Goal: Task Accomplishment & Management: Manage account settings

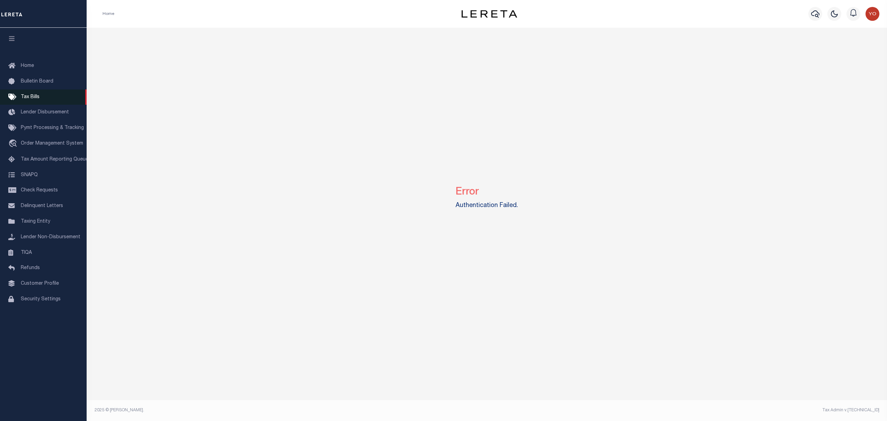
click at [24, 95] on span "Tax Bills" at bounding box center [30, 97] width 19 height 5
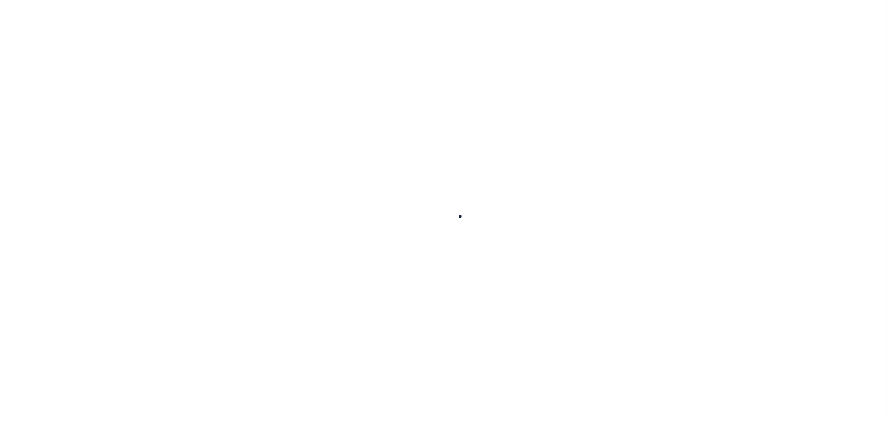
select select
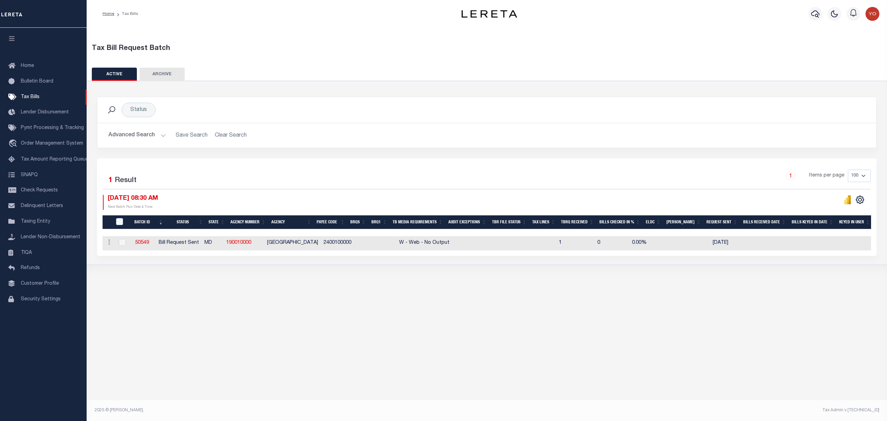
click at [158, 135] on button "Advanced Search" at bounding box center [136, 136] width 57 height 14
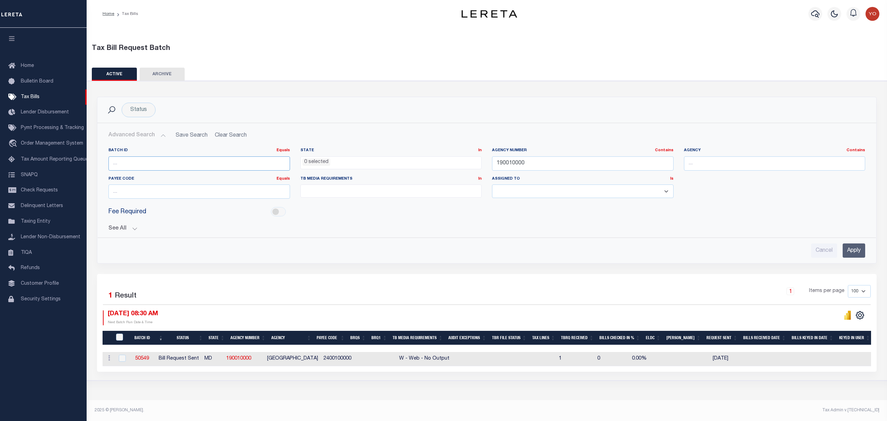
click at [206, 163] on input "number" at bounding box center [199, 163] width 182 height 14
type input "58355"
drag, startPoint x: 854, startPoint y: 254, endPoint x: 850, endPoint y: 254, distance: 3.8
click at [854, 254] on input "Apply" at bounding box center [853, 250] width 23 height 14
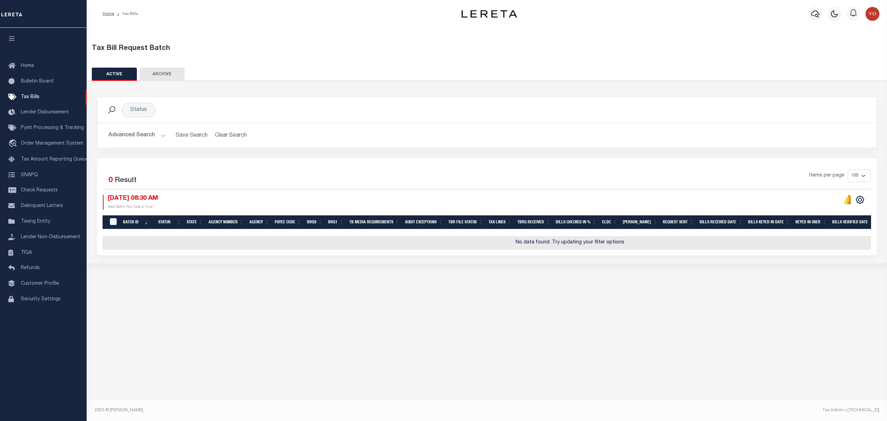
click at [161, 134] on button "Advanced Search" at bounding box center [136, 136] width 57 height 14
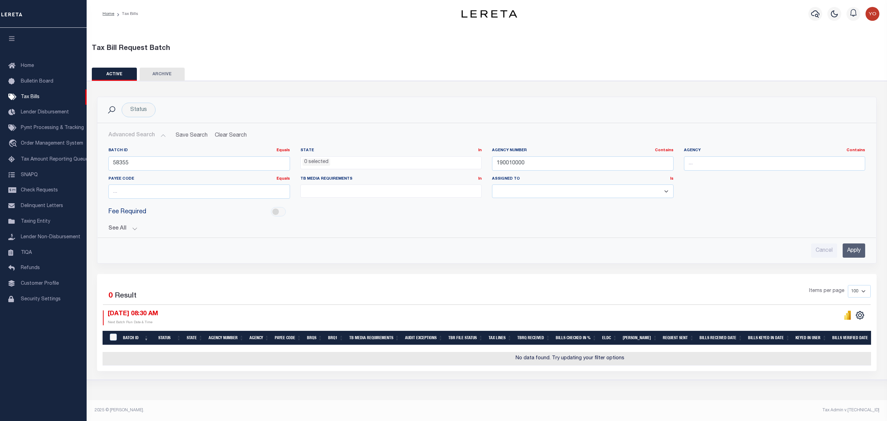
click at [132, 233] on div "Batch ID Equals Equals Is Not Equal To Is Greater Than Is Less Than 58355 State…" at bounding box center [487, 199] width 768 height 115
click at [136, 229] on button "See All" at bounding box center [486, 228] width 756 height 7
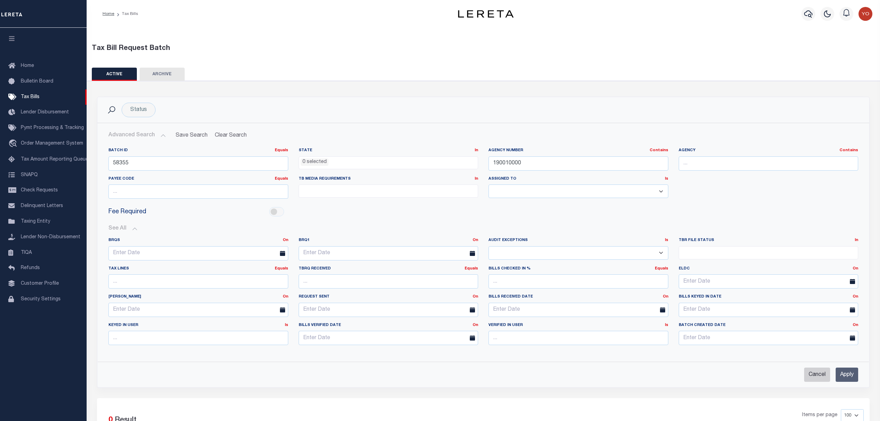
click at [816, 375] on input "Cancel" at bounding box center [817, 374] width 26 height 14
checkbox input "true"
select select
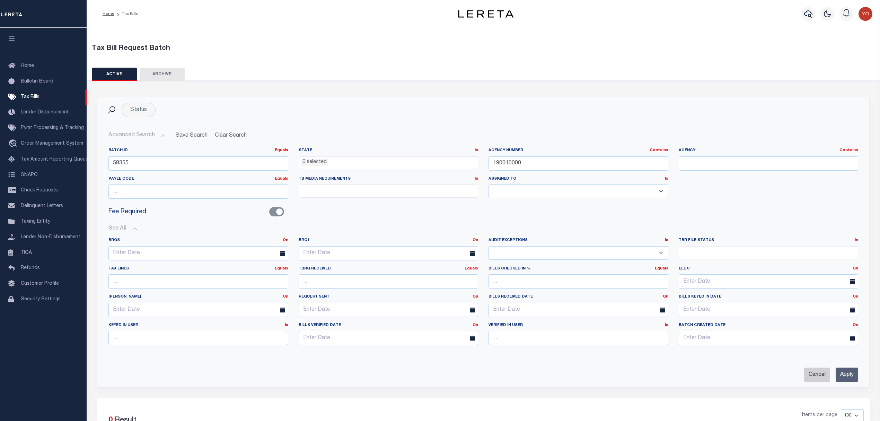
select select
checkbox input "false"
select select
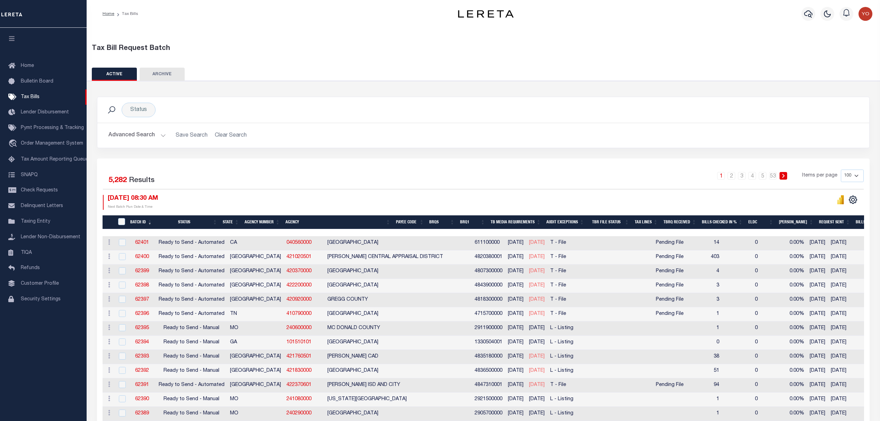
click at [158, 135] on button "Advanced Search" at bounding box center [136, 136] width 57 height 14
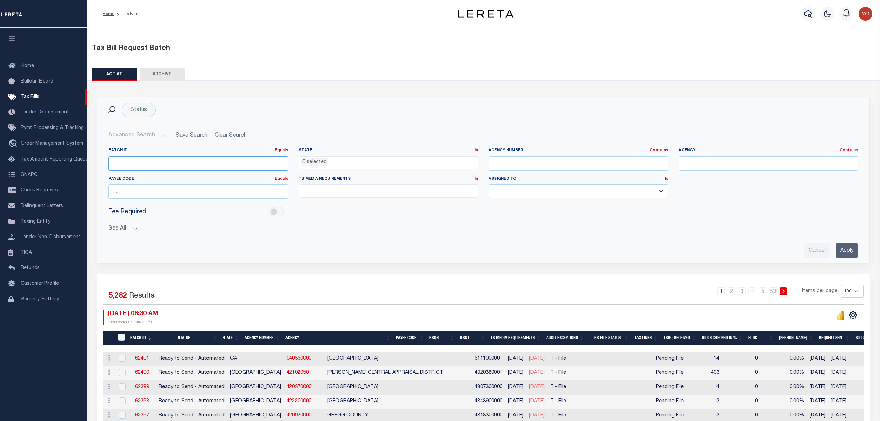
click at [153, 167] on input "number" at bounding box center [198, 163] width 180 height 14
type input "58355"
click at [847, 251] on input "Apply" at bounding box center [846, 250] width 23 height 14
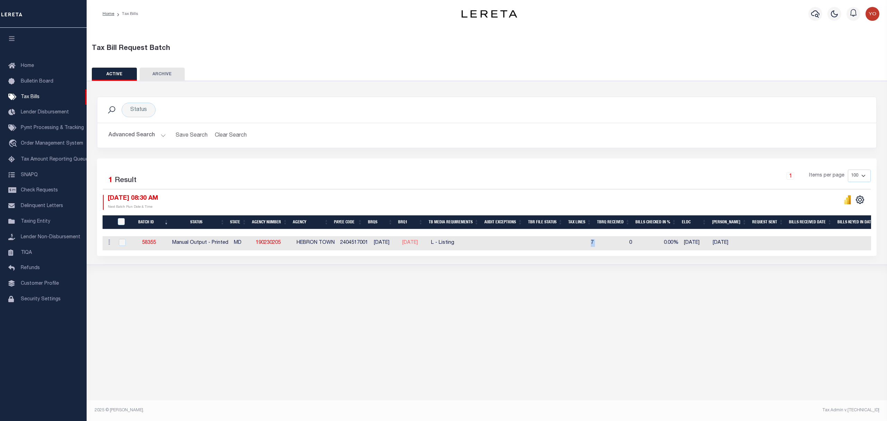
drag, startPoint x: 600, startPoint y: 242, endPoint x: 605, endPoint y: 241, distance: 5.2
click at [605, 241] on tr "ACTIONS Delete 58355 Manual Output - Printed MD 190230205 HEBRON TOWN 240451700…" at bounding box center [616, 243] width 1027 height 14
click at [149, 243] on link "58355" at bounding box center [149, 242] width 14 height 5
select select "PRT"
type input "No"
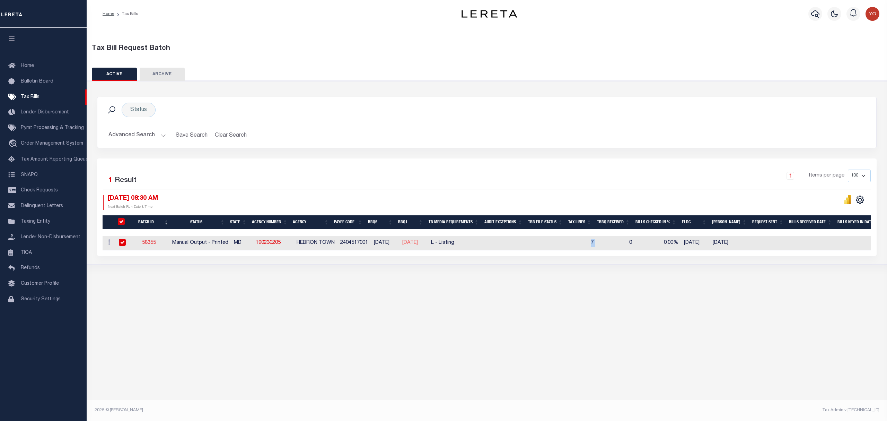
type input "No"
select select "27"
select select "20"
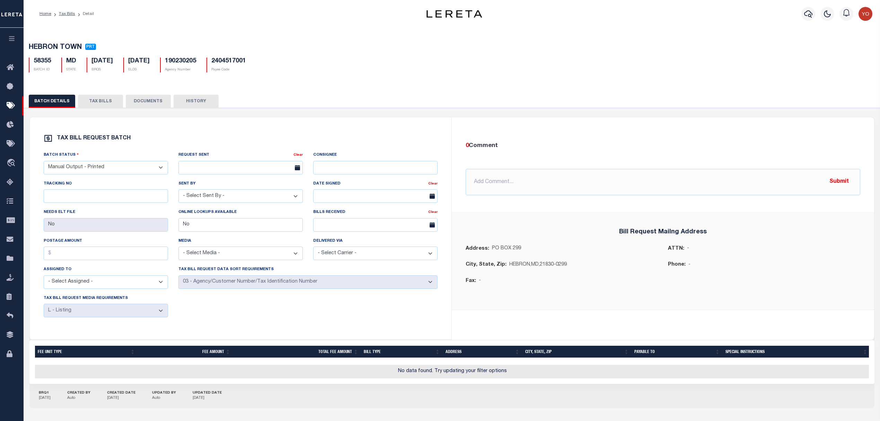
click at [100, 103] on button "TAX BILLS" at bounding box center [100, 101] width 45 height 13
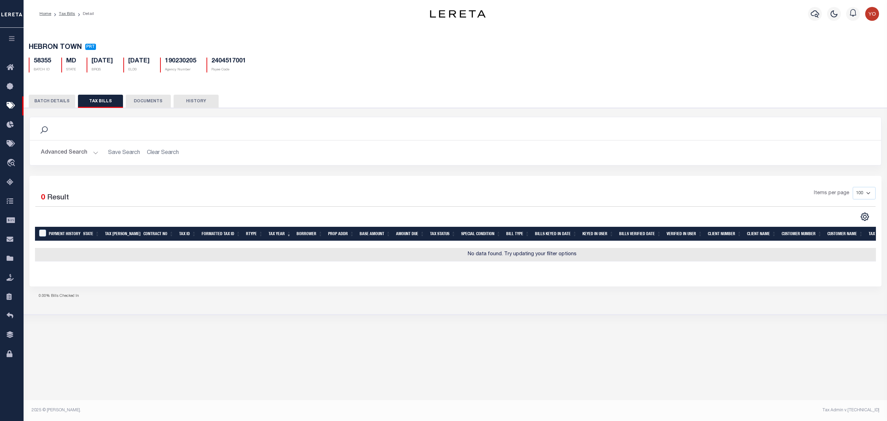
click at [160, 150] on h2 "Advanced Search Save Search Clear Search" at bounding box center [455, 153] width 840 height 14
click at [152, 156] on h2 "Advanced Search Save Search Clear Search" at bounding box center [455, 153] width 840 height 14
click at [95, 154] on button "Advanced Search" at bounding box center [69, 153] width 57 height 14
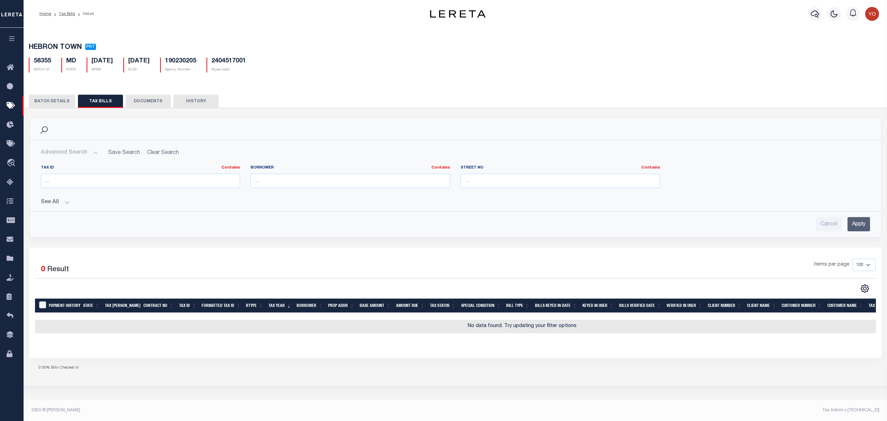
click at [161, 154] on h2 "Advanced Search Save Search Clear Search" at bounding box center [455, 153] width 840 height 14
click at [68, 205] on button "See All" at bounding box center [455, 202] width 829 height 7
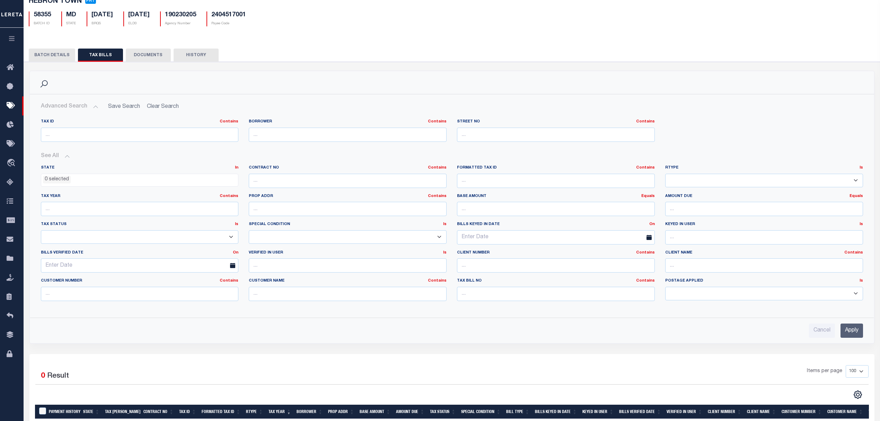
scroll to position [92, 0]
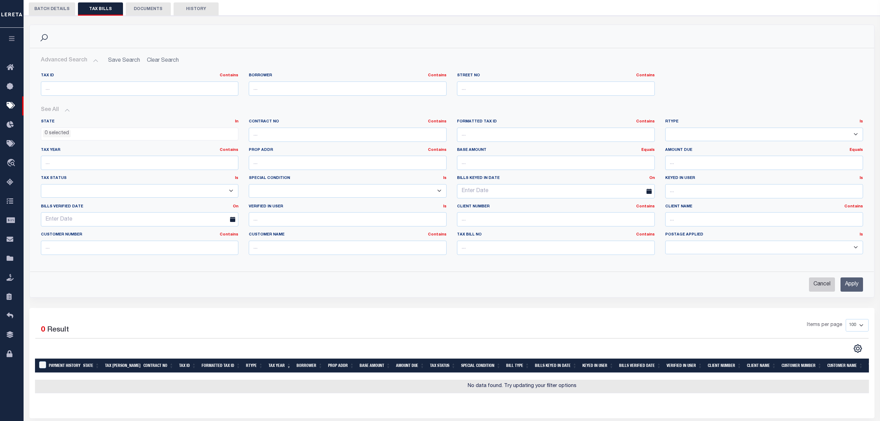
click at [820, 289] on input "Cancel" at bounding box center [822, 284] width 26 height 14
checkbox input "true"
select select
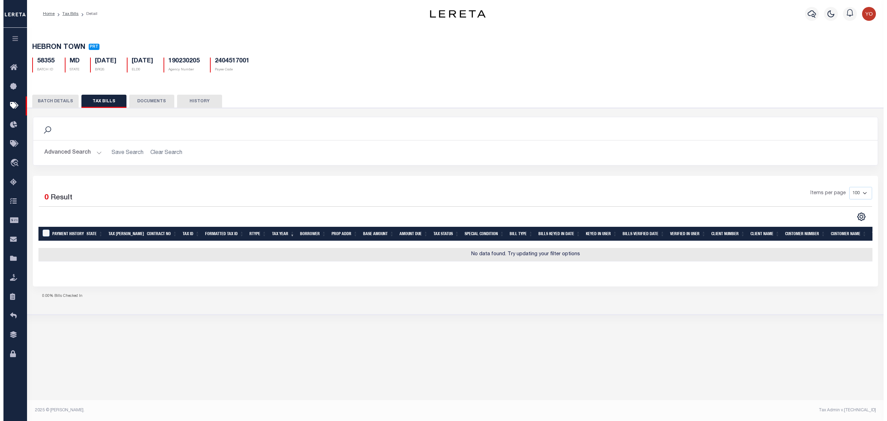
scroll to position [0, 0]
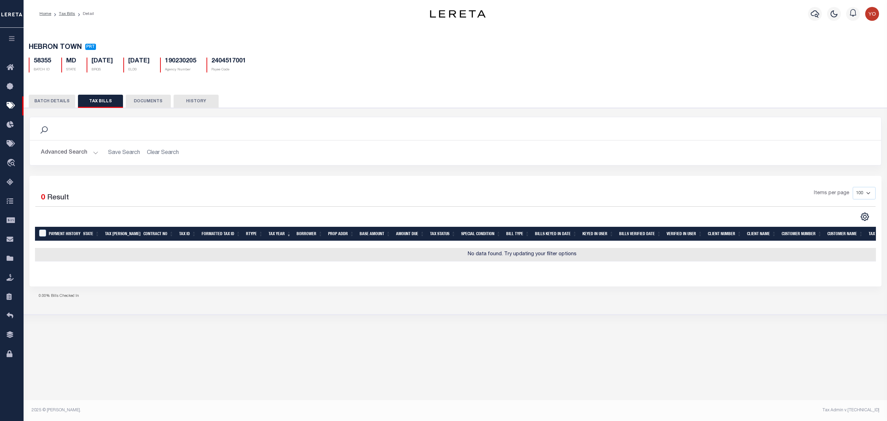
click at [42, 101] on button "BATCH DETAILS" at bounding box center [52, 101] width 46 height 13
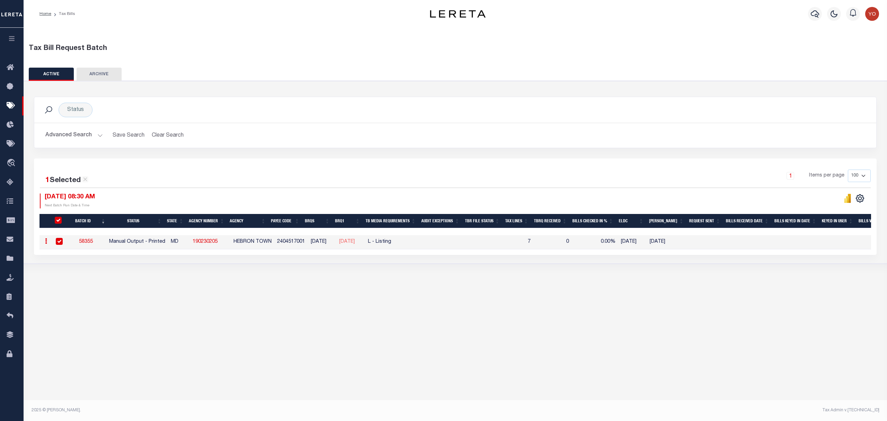
click at [533, 241] on td "7" at bounding box center [518, 242] width 29 height 14
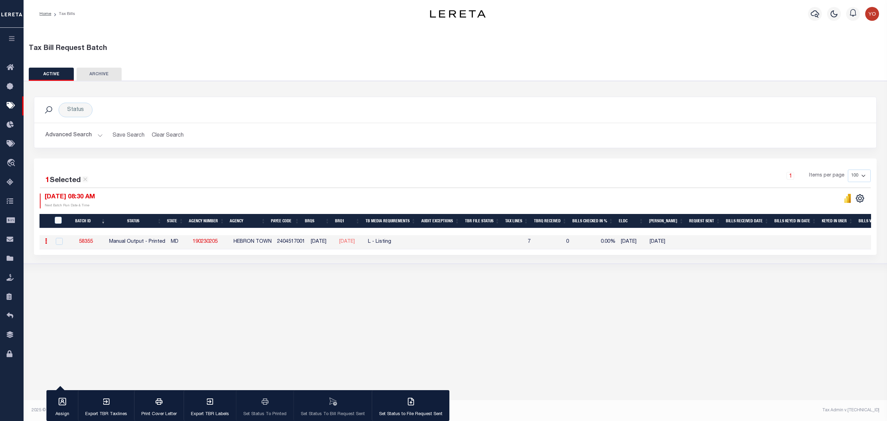
checkbox input "false"
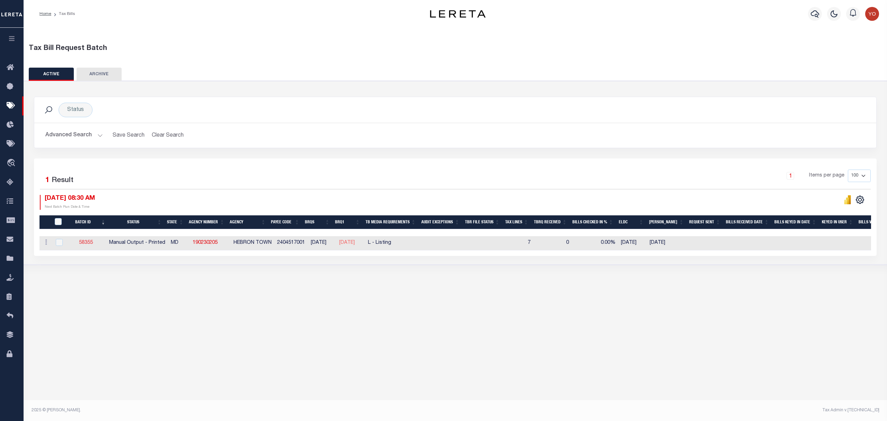
click at [86, 244] on link "58355" at bounding box center [86, 242] width 14 height 5
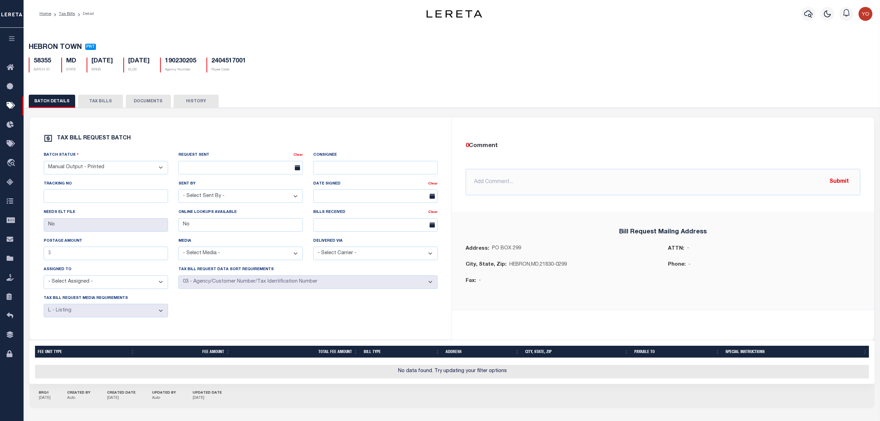
click at [100, 100] on button "TAX BILLS" at bounding box center [100, 101] width 45 height 13
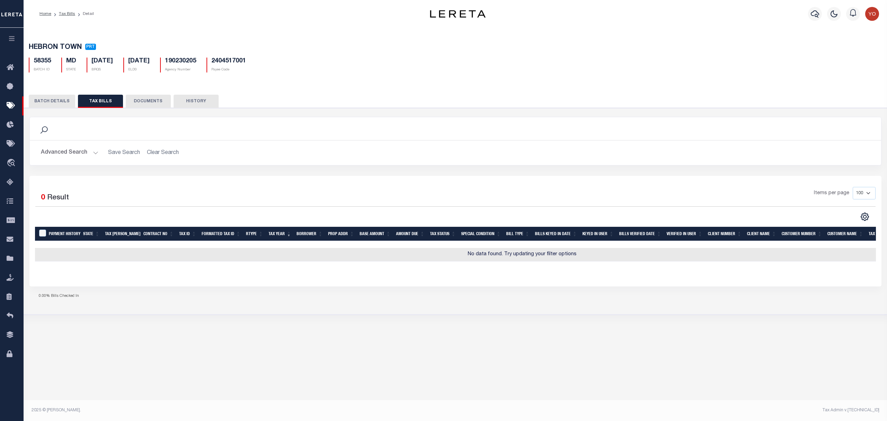
drag, startPoint x: 461, startPoint y: 256, endPoint x: 594, endPoint y: 249, distance: 132.5
click at [594, 249] on div "Payment History State Tax Bill Amount Contract No Tax Id Formatted Tax Id Rtype…" at bounding box center [455, 244] width 841 height 35
drag, startPoint x: 567, startPoint y: 258, endPoint x: 463, endPoint y: 257, distance: 104.6
click at [463, 257] on td "No data found. Try updating your filter options" at bounding box center [522, 255] width 974 height 14
click at [54, 102] on button "BATCH DETAILS" at bounding box center [52, 101] width 46 height 13
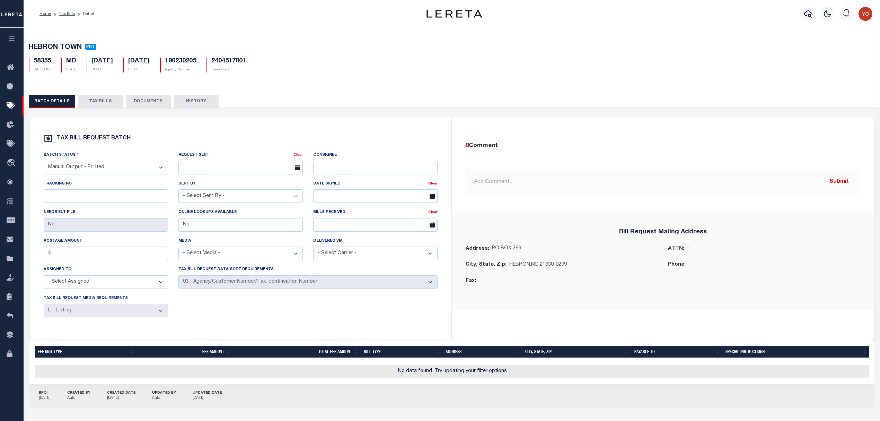
click at [100, 99] on button "TAX BILLS" at bounding box center [100, 101] width 45 height 13
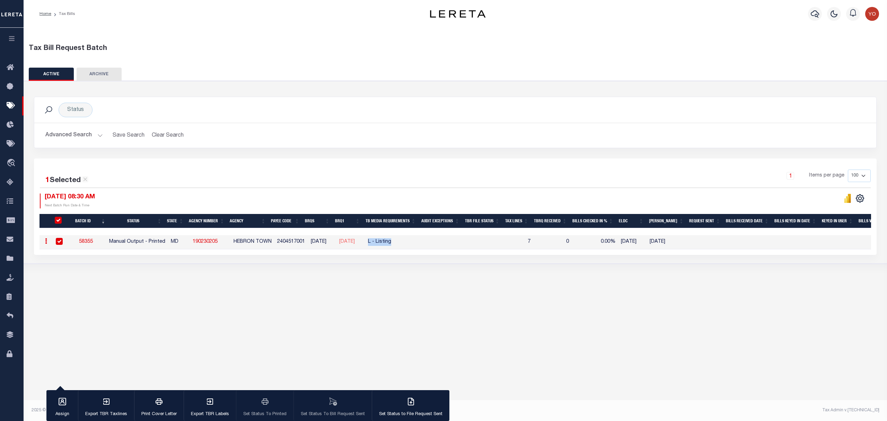
drag, startPoint x: 378, startPoint y: 242, endPoint x: 410, endPoint y: 240, distance: 32.6
click at [410, 240] on td "L - Listing" at bounding box center [393, 242] width 56 height 14
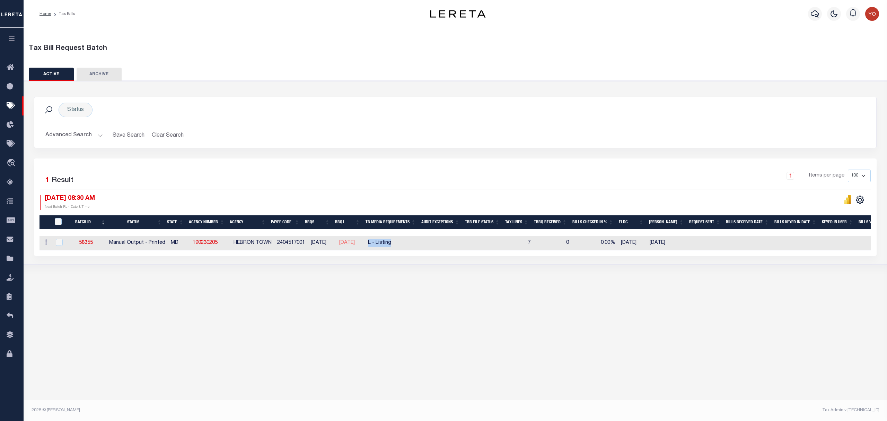
checkbox input "false"
click at [383, 246] on td "L - Listing" at bounding box center [393, 243] width 56 height 14
checkbox input "true"
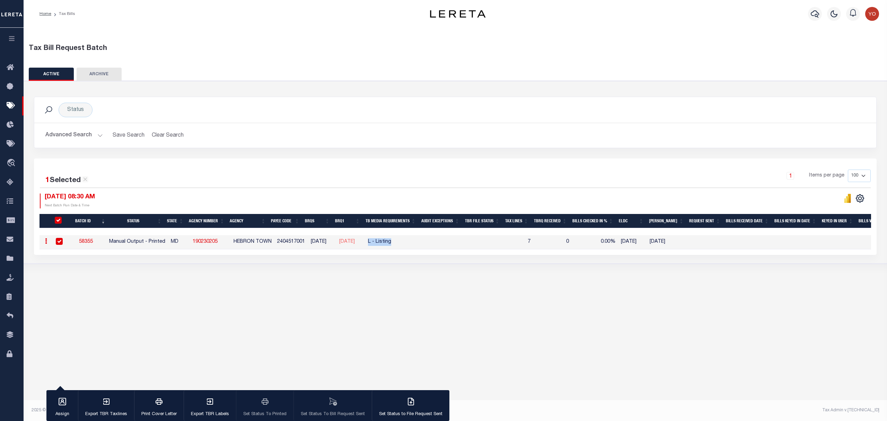
drag, startPoint x: 378, startPoint y: 242, endPoint x: 401, endPoint y: 242, distance: 22.5
click at [401, 242] on td "L - Listing" at bounding box center [393, 242] width 56 height 14
checkbox input "false"
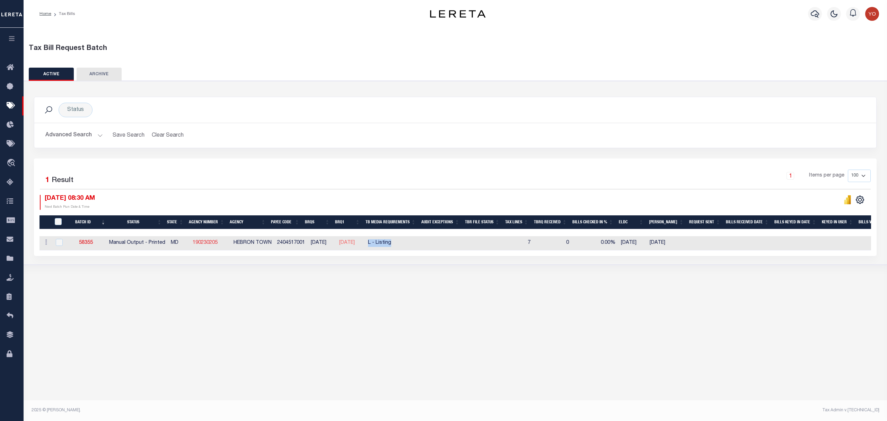
click at [207, 245] on link "190230205" at bounding box center [205, 242] width 25 height 5
checkbox input "true"
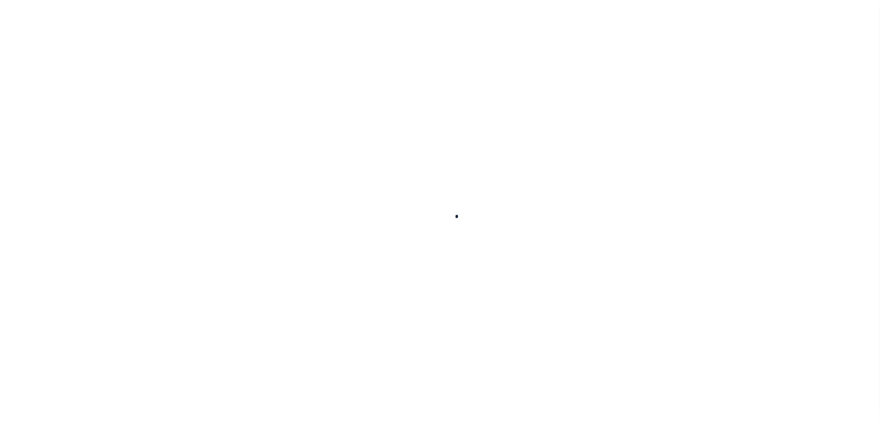
select select
checkbox input "false"
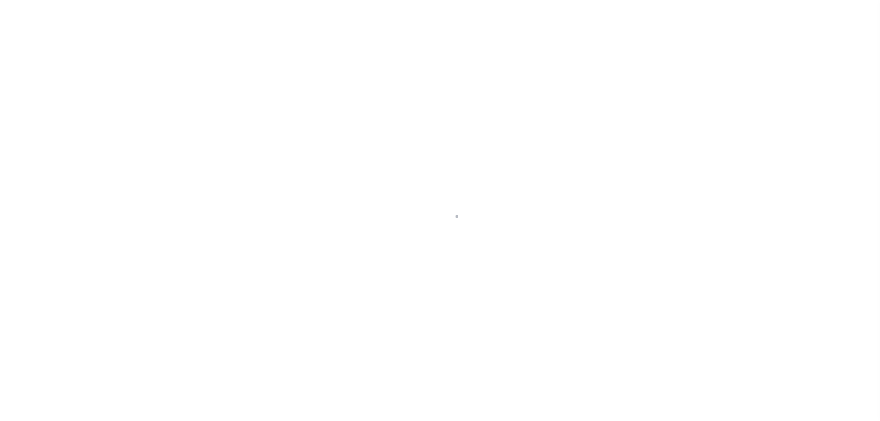
checkbox input "false"
type input "2404517001"
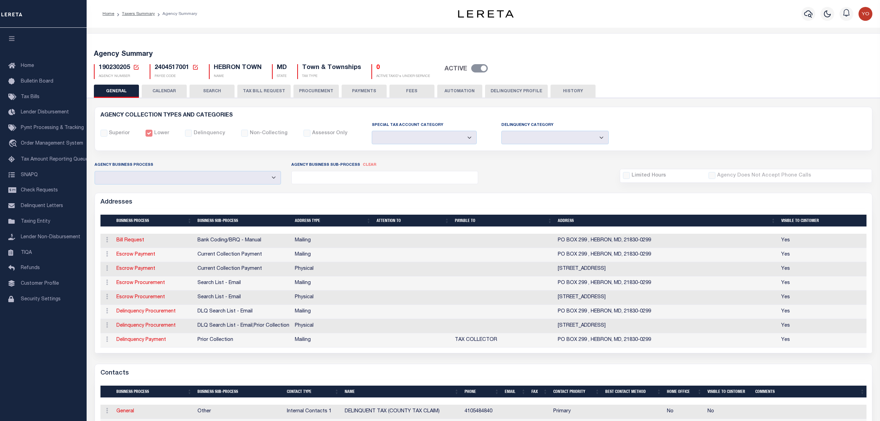
click at [270, 87] on button "TAX BILL REQUEST" at bounding box center [263, 91] width 53 height 13
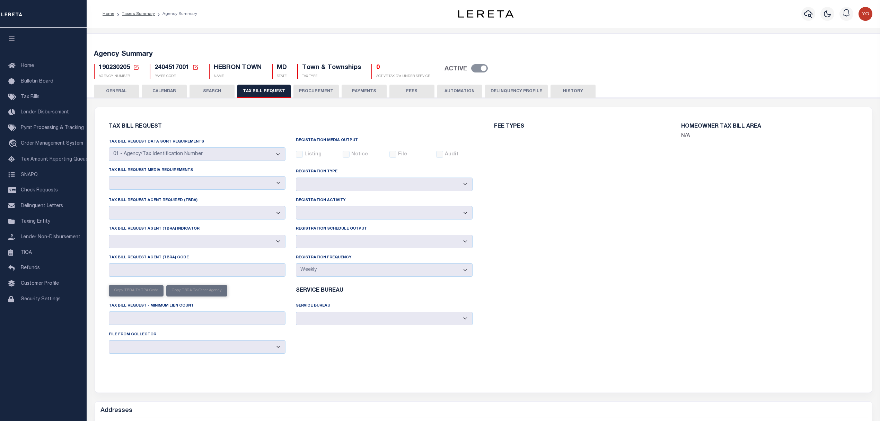
select select "27"
select select "20"
select select "false"
select select "1"
select select
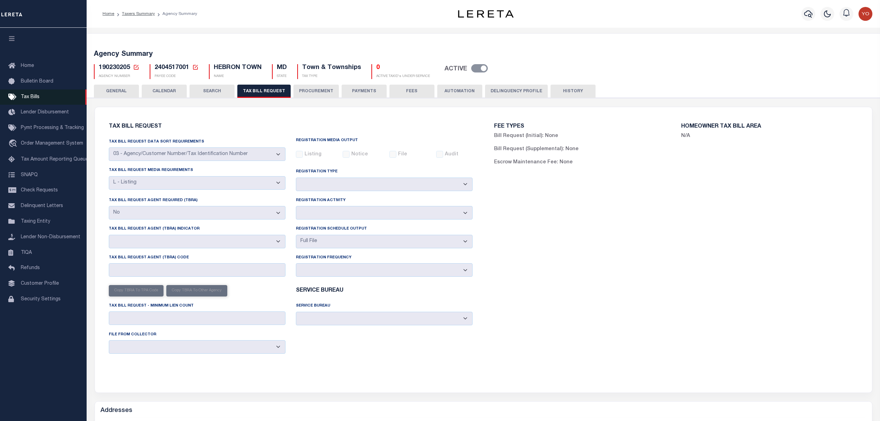
click at [25, 97] on span "Tax Bills" at bounding box center [30, 97] width 19 height 5
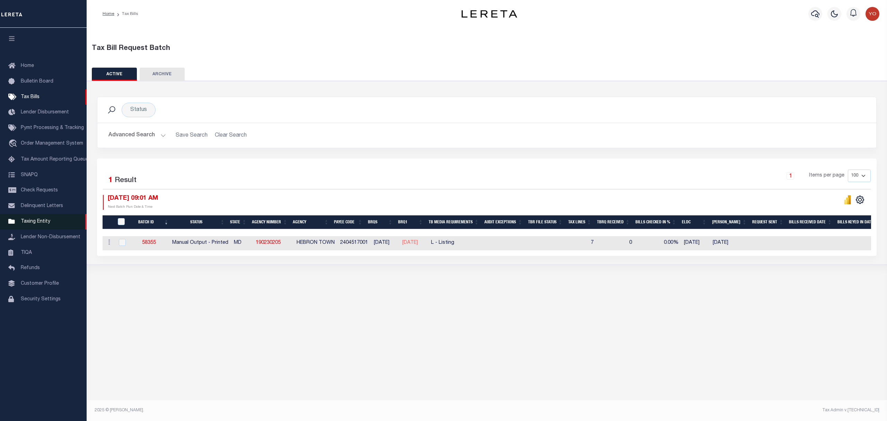
click at [41, 224] on span "Taxing Entity" at bounding box center [35, 221] width 29 height 5
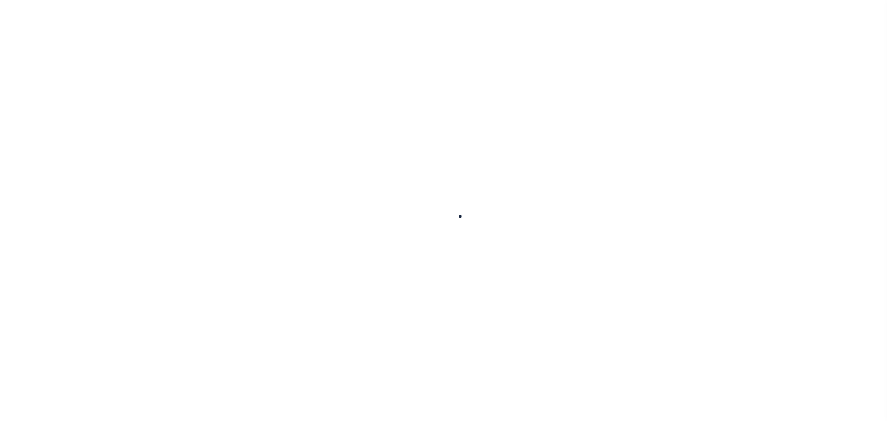
select select
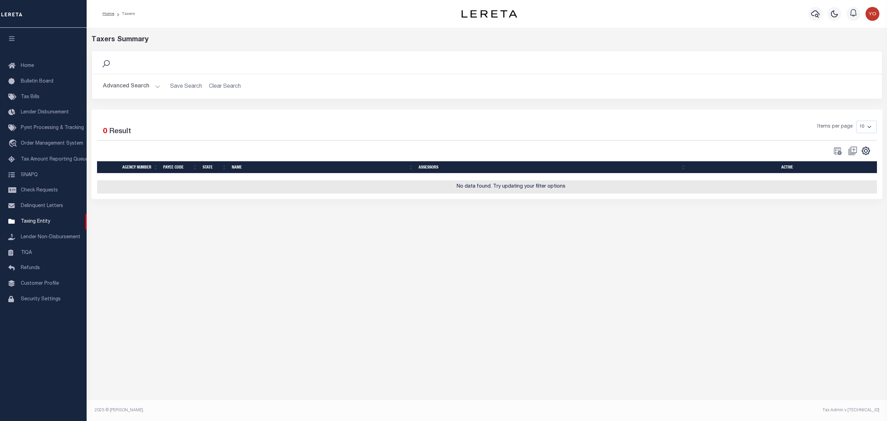
click at [157, 87] on button "Advanced Search" at bounding box center [131, 87] width 57 height 14
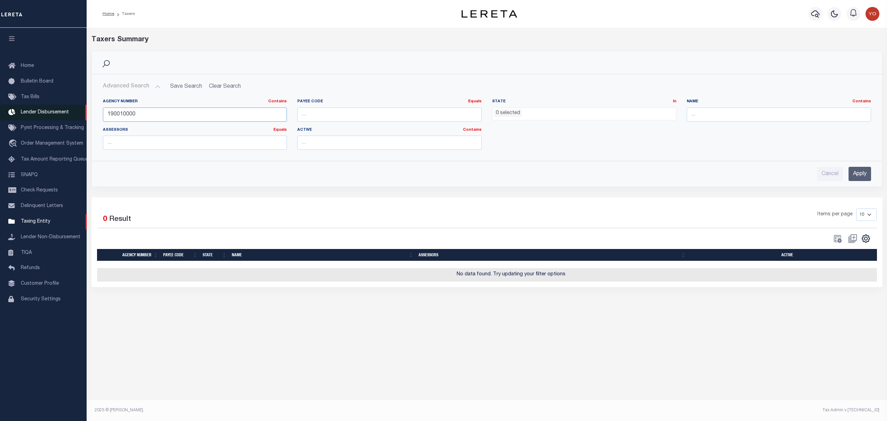
drag, startPoint x: 139, startPoint y: 114, endPoint x: 44, endPoint y: 111, distance: 95.3
click at [44, 111] on div "Home Taxers Profile" at bounding box center [443, 203] width 887 height 406
paste input "@Sandeep K"
drag, startPoint x: 145, startPoint y: 113, endPoint x: 28, endPoint y: 111, distance: 117.4
click at [28, 111] on div "Home Taxers Profile" at bounding box center [443, 203] width 887 height 406
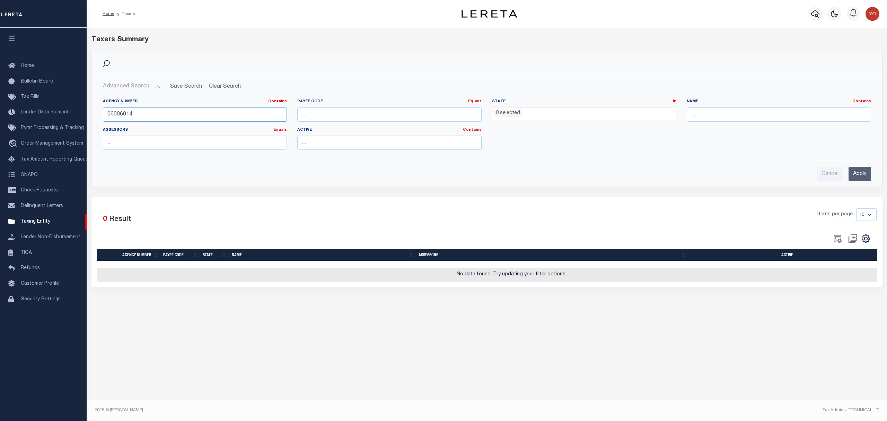
click at [124, 115] on input "06006014" at bounding box center [195, 114] width 184 height 14
click at [126, 115] on input "06006014" at bounding box center [195, 114] width 184 height 14
type input "060060214"
click at [852, 172] on input "Apply" at bounding box center [859, 174] width 23 height 14
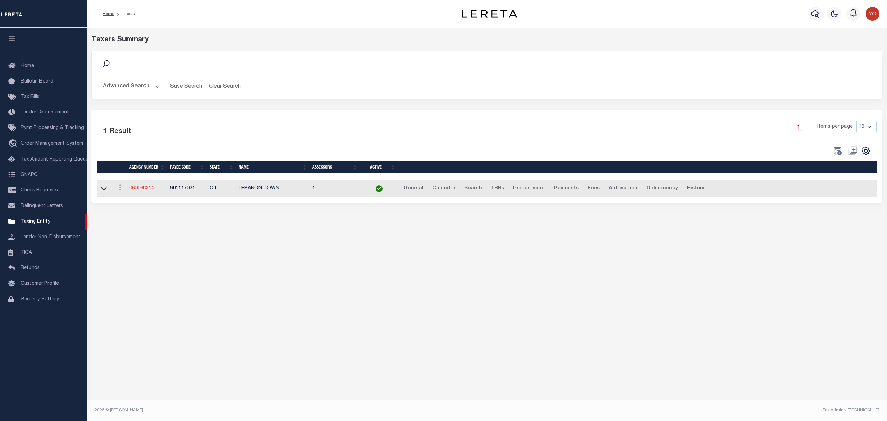
click at [142, 189] on link "060060214" at bounding box center [141, 188] width 25 height 5
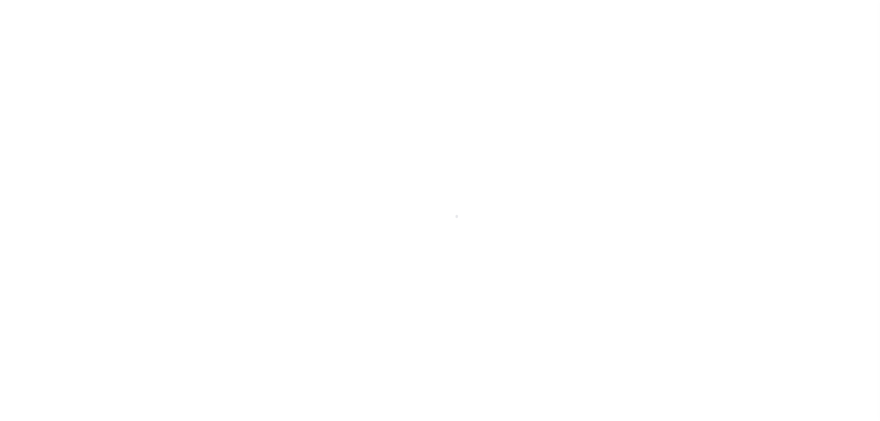
select select
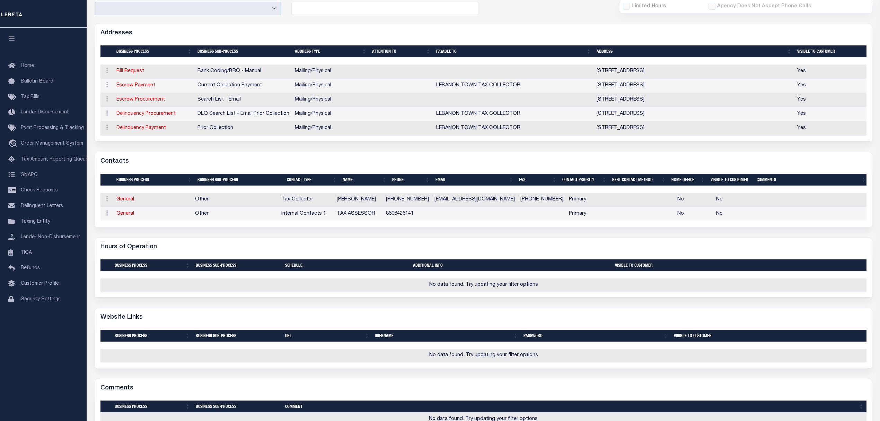
scroll to position [123, 0]
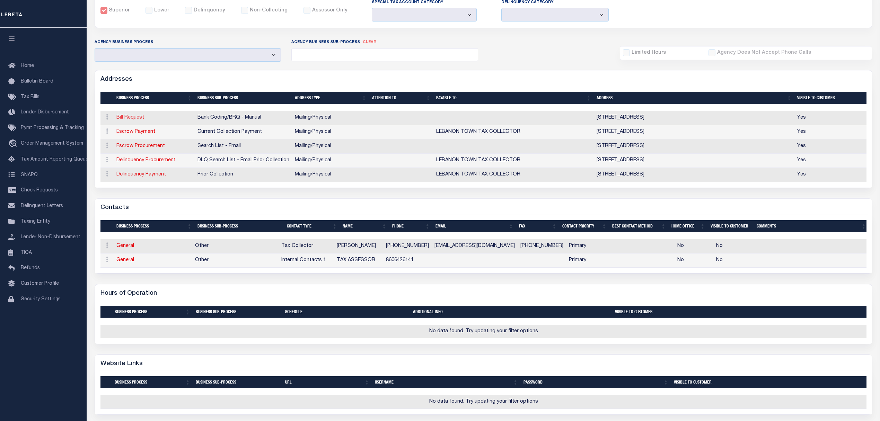
click at [127, 118] on link "Bill Request" at bounding box center [130, 117] width 28 height 5
select select "1"
checkbox input "false"
select select
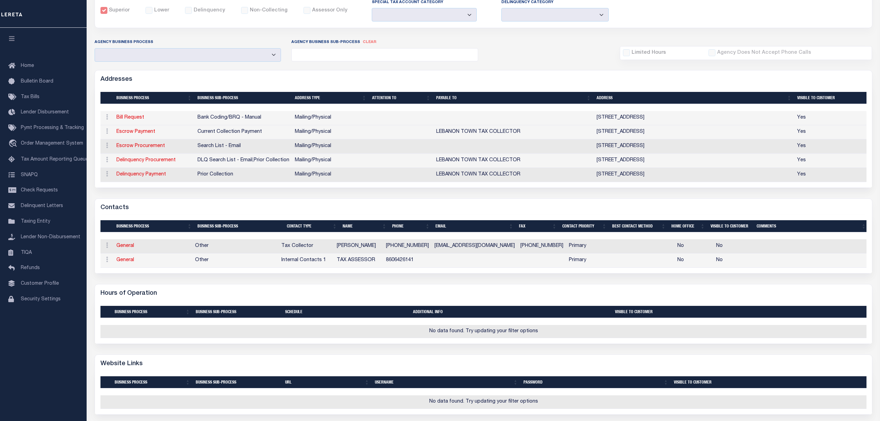
type input "579 EXETER RD"
type input "LEBANON"
select select "CT"
type input "06249-1506"
select select "5"
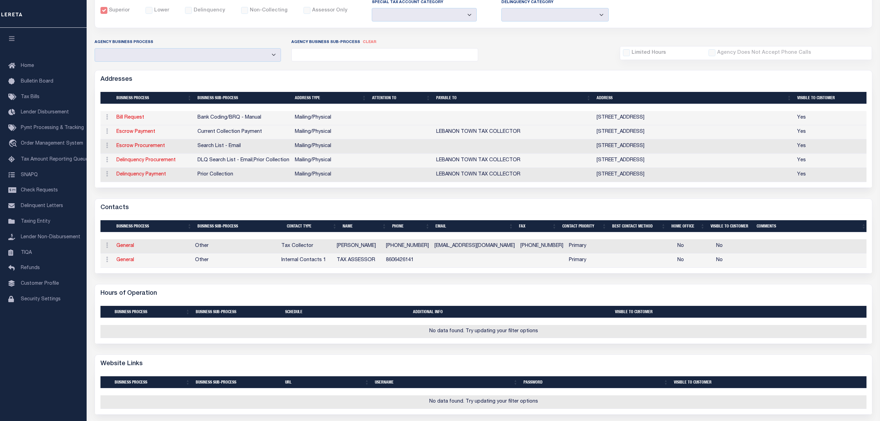
checkbox input "true"
select select "1"
select select "2"
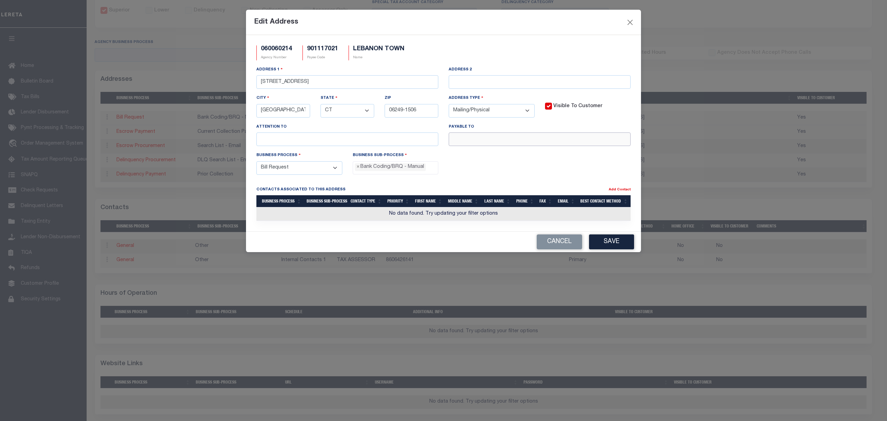
click at [473, 142] on input "text" at bounding box center [540, 139] width 182 height 14
click at [468, 83] on input "text" at bounding box center [540, 82] width 182 height 14
click at [474, 144] on input "text" at bounding box center [540, 139] width 182 height 14
click at [558, 244] on button "Cancel" at bounding box center [559, 241] width 45 height 15
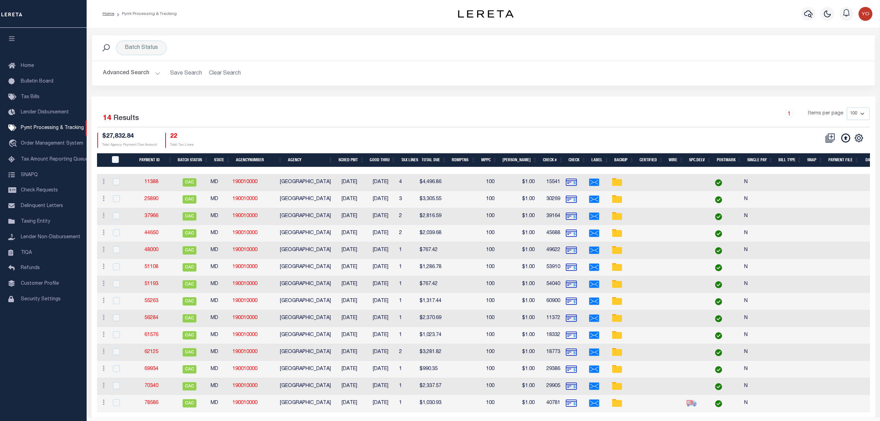
click at [156, 71] on button "Advanced Search" at bounding box center [131, 74] width 57 height 14
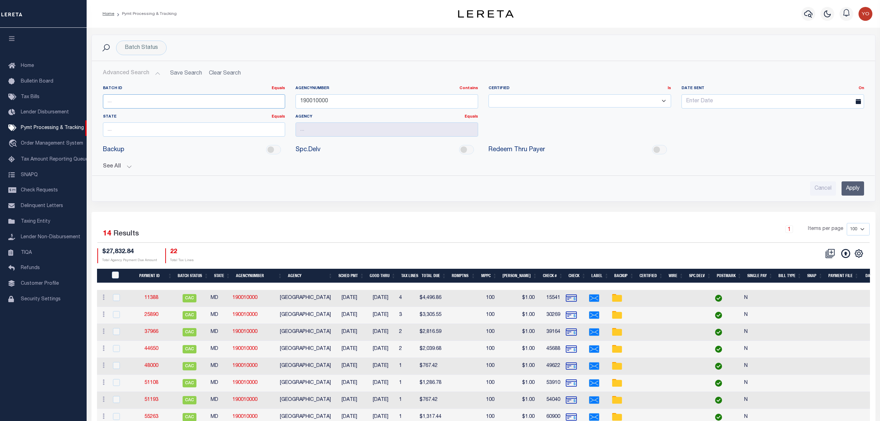
click at [138, 100] on input "number" at bounding box center [194, 101] width 183 height 14
type input "87924"
drag, startPoint x: 336, startPoint y: 100, endPoint x: 231, endPoint y: 100, distance: 105.3
click at [231, 100] on div "Batch ID Equals Equals Is Not Equal To Is Greater Than Is Less Than 87924 Agenc…" at bounding box center [483, 114] width 771 height 56
click at [851, 186] on input "Apply" at bounding box center [852, 188] width 23 height 14
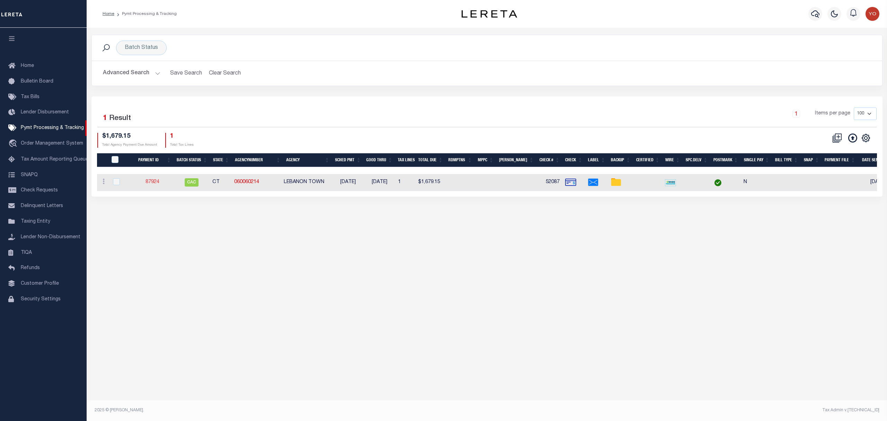
click at [153, 183] on link "87924" at bounding box center [152, 181] width 14 height 5
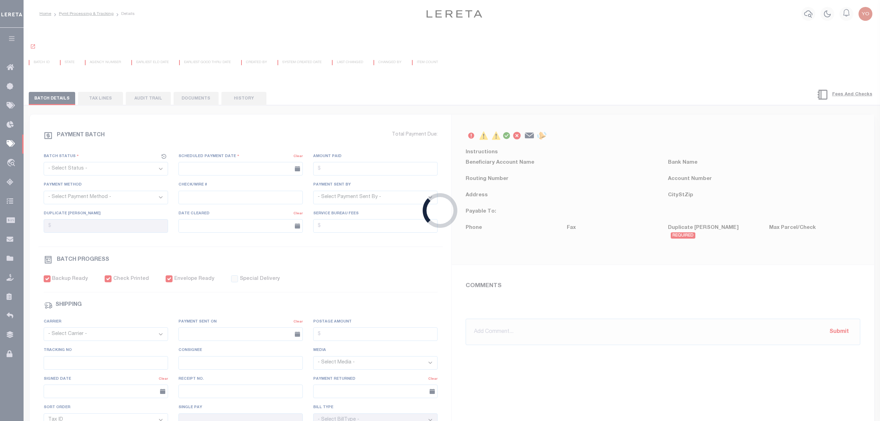
select select "CAC"
type input "[DATE]"
type input "$1,679.15"
select select "CHK"
type input "52087"
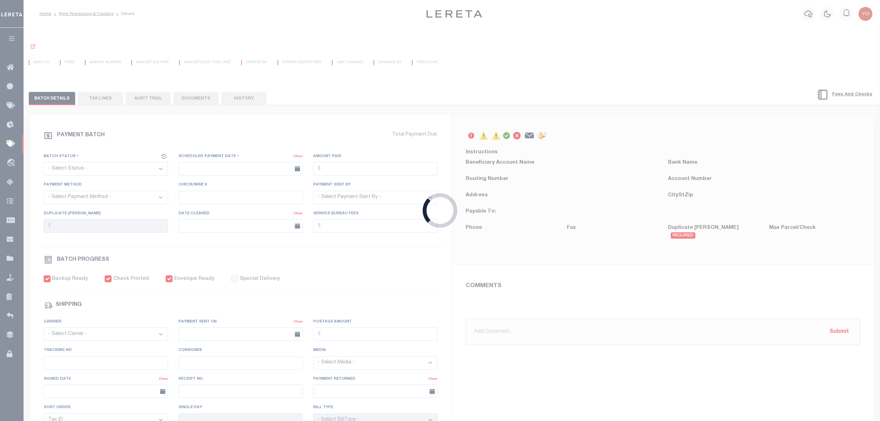
select select "[PERSON_NAME]"
type input "[DATE]"
checkbox input "true"
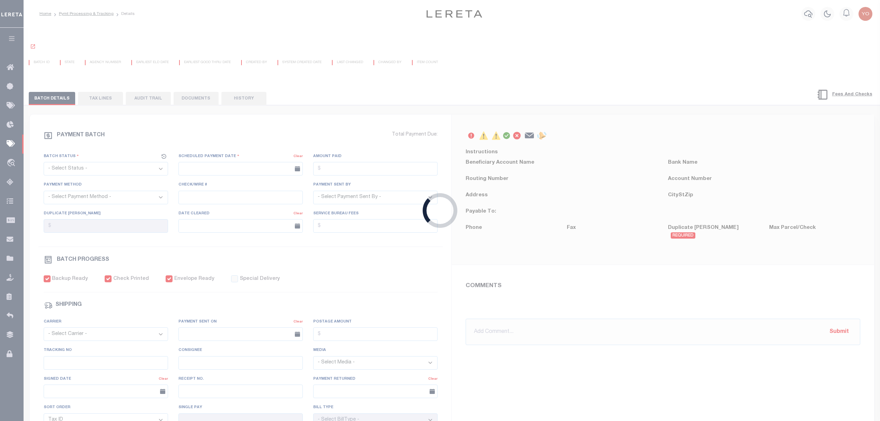
select select "FDX"
type input "[DATE]"
type input "$8.7"
type input "883121517925"
type input "[PERSON_NAME]"
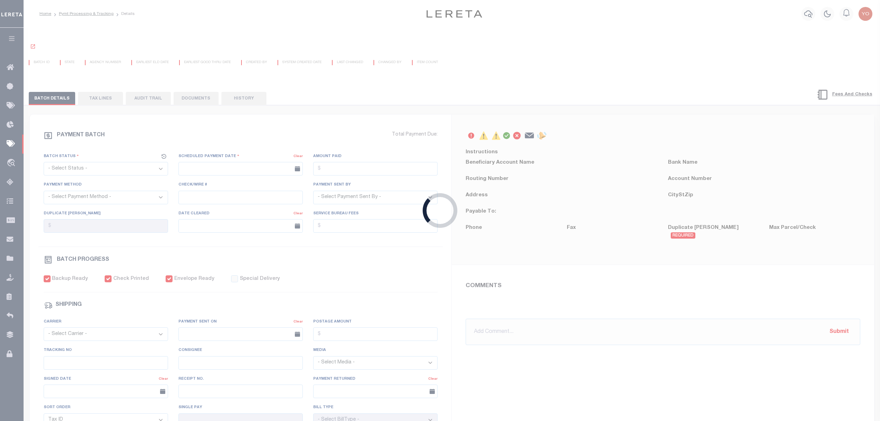
type input "[DATE]"
type input "N"
radio input "true"
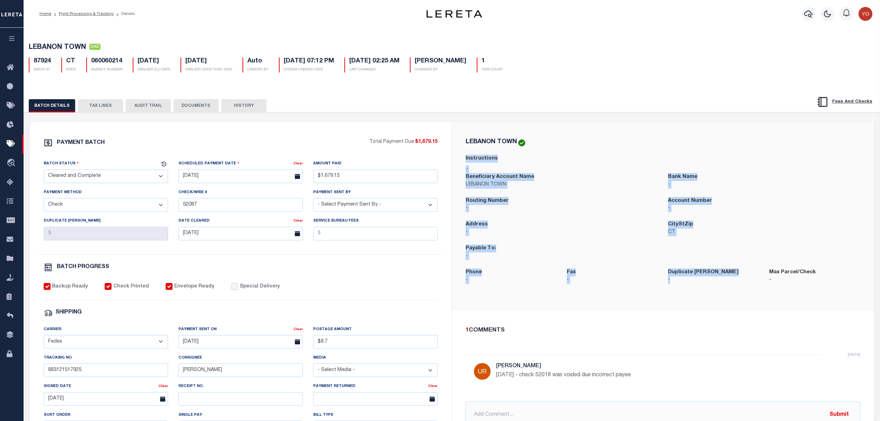
drag, startPoint x: 466, startPoint y: 159, endPoint x: 747, endPoint y: 287, distance: 309.1
click at [747, 287] on div "LEBANON TOWN Instructions - Beneficiary Account Name [GEOGRAPHIC_DATA] Bank Nam…" at bounding box center [663, 214] width 406 height 153
click at [584, 233] on p "-" at bounding box center [562, 232] width 192 height 8
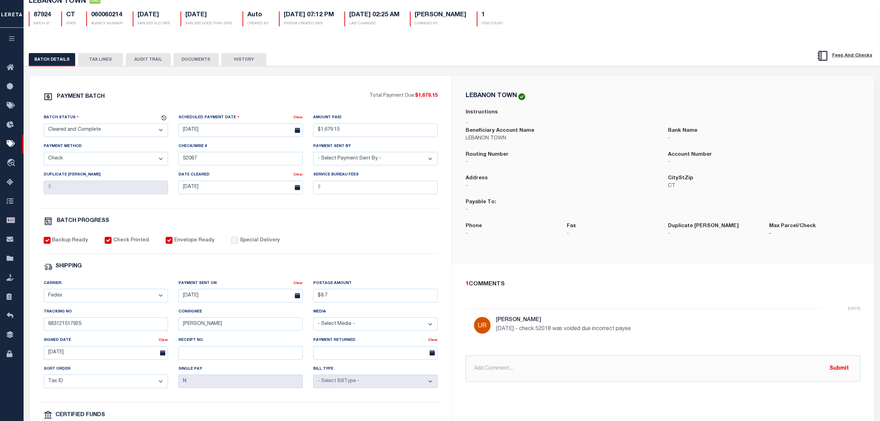
scroll to position [92, 0]
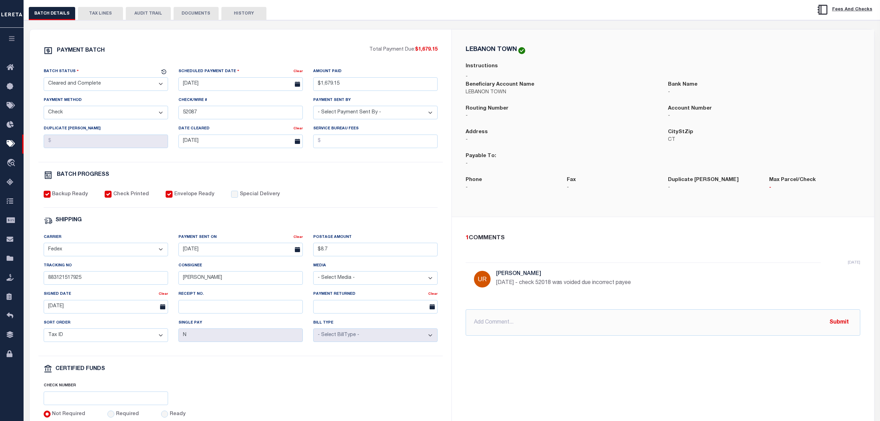
drag, startPoint x: 497, startPoint y: 284, endPoint x: 639, endPoint y: 283, distance: 142.0
click at [639, 283] on p "[DATE] - check 52018 was voided due incorrect payee" at bounding box center [600, 282] width 208 height 8
click at [621, 285] on p "[DATE] - check 52018 was voided due incorrect payee" at bounding box center [600, 282] width 208 height 8
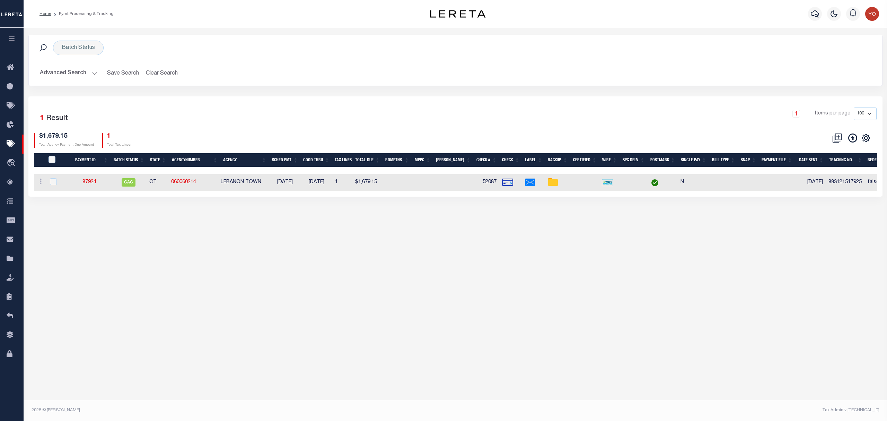
click at [507, 184] on img at bounding box center [507, 182] width 11 height 11
checkbox input "true"
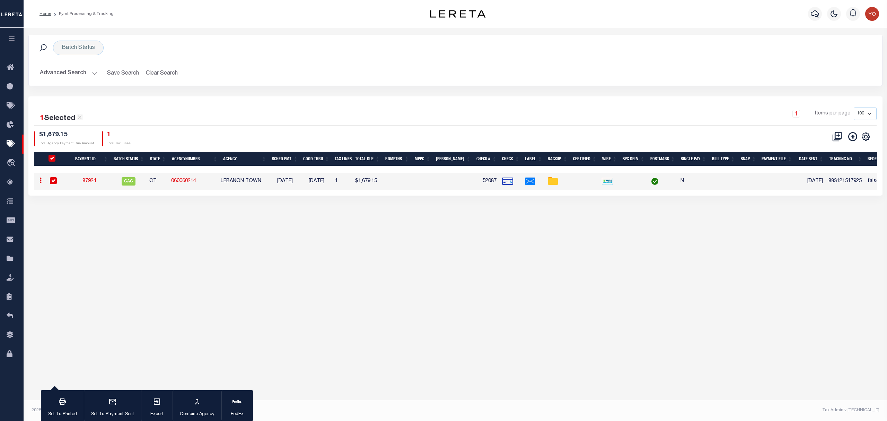
click at [508, 182] on img at bounding box center [507, 181] width 11 height 11
checkbox input "false"
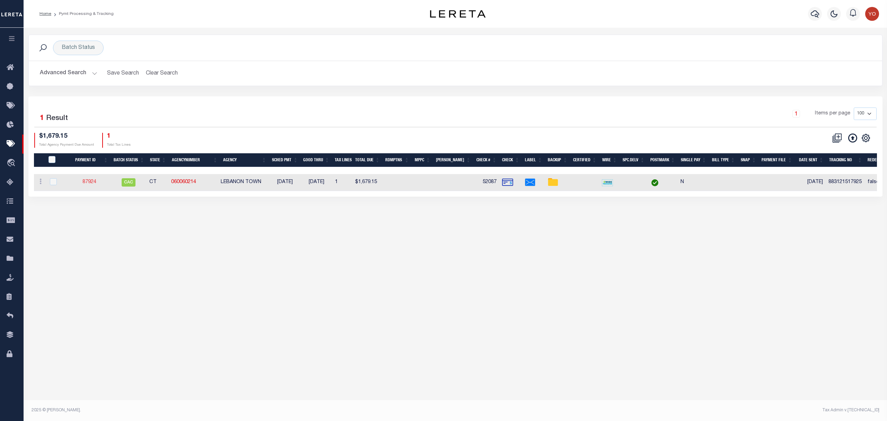
click at [94, 183] on link "87924" at bounding box center [89, 181] width 14 height 5
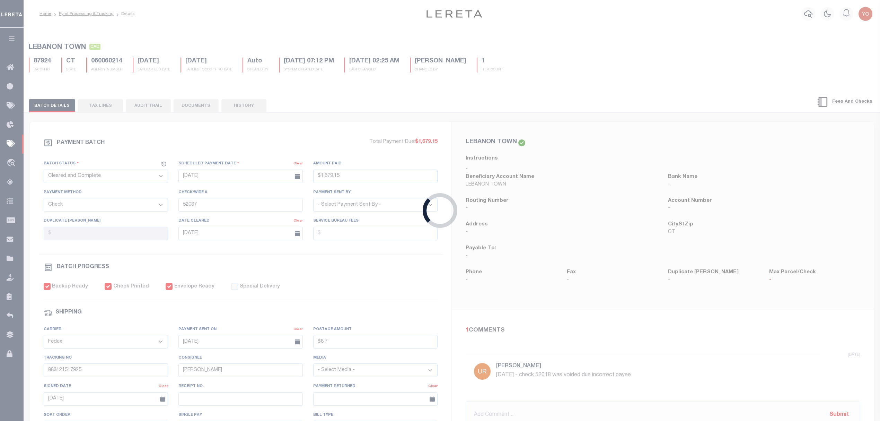
type input "$1,679.15"
type input "$8.7"
